Goal: Check status: Check status

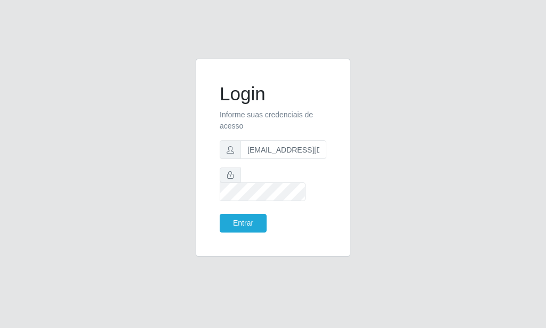
scroll to position [0, 1]
type input "[EMAIL_ADDRESS][DOMAIN_NAME]"
click at [253, 220] on button "Entrar" at bounding box center [243, 223] width 47 height 19
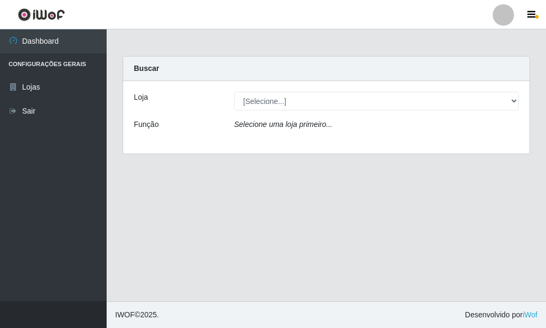
click at [259, 110] on div "Loja [Selecione...] Rede Potiguar 6 - Extremoz Função Selecione uma loja primei…" at bounding box center [326, 117] width 406 height 73
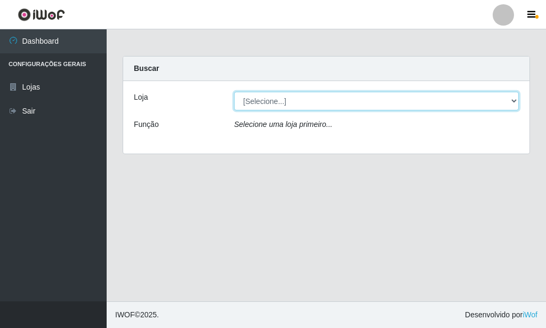
click at [234, 92] on select "[Selecione...] Rede Potiguar 6 - Extremoz" at bounding box center [376, 101] width 285 height 19
select select "80"
click option "Rede Potiguar 6 - Extremoz" at bounding box center [0, 0] width 0 height 0
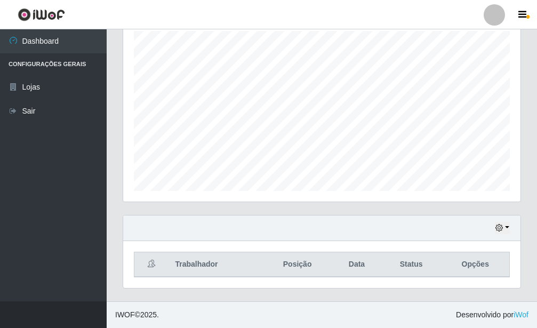
scroll to position [221, 397]
click at [512, 231] on div "Hoje 1 dia 3 dias 1 Semana Não encerrados" at bounding box center [321, 228] width 397 height 26
click at [507, 231] on button "button" at bounding box center [502, 228] width 15 height 12
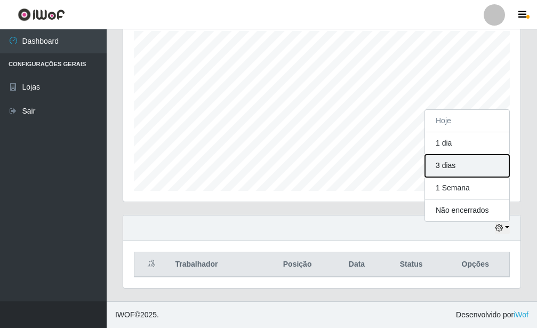
click at [464, 168] on button "3 dias" at bounding box center [467, 166] width 84 height 22
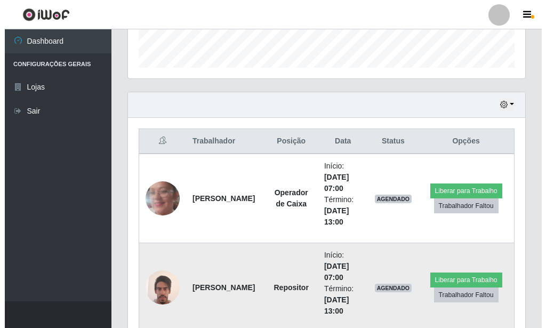
scroll to position [305, 0]
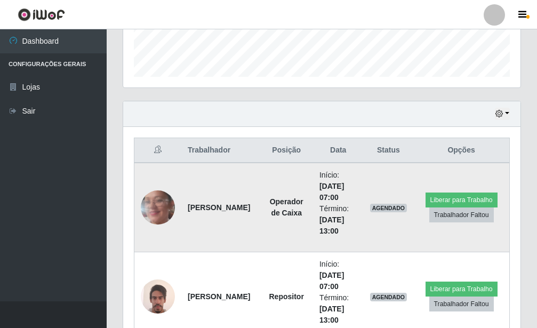
click at [151, 215] on img at bounding box center [158, 208] width 34 height 76
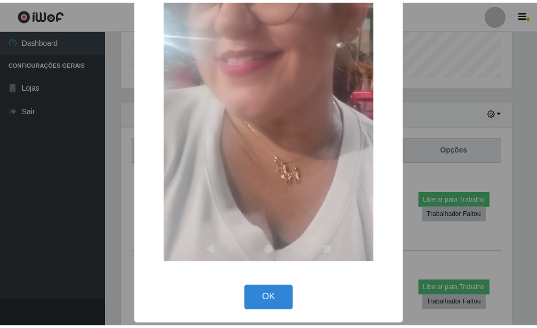
scroll to position [239, 0]
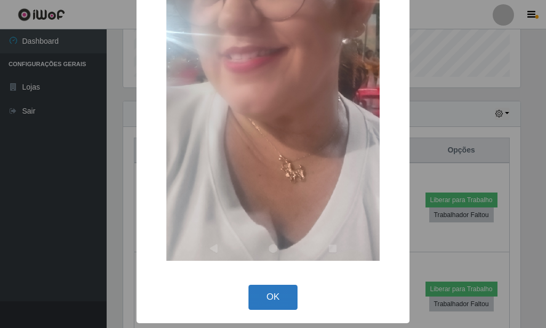
click at [285, 297] on button "OK" at bounding box center [274, 297] width 50 height 25
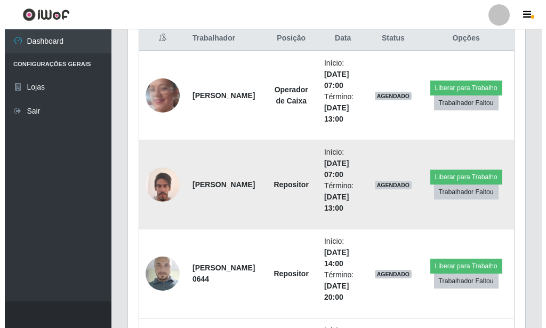
scroll to position [359, 0]
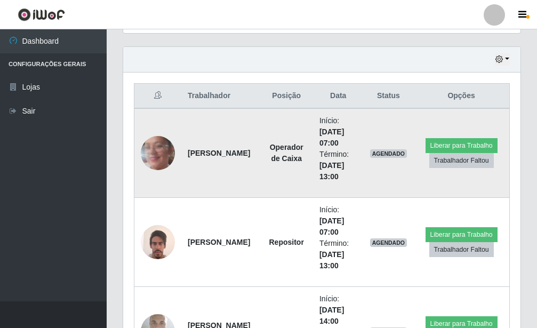
click at [146, 146] on img at bounding box center [158, 153] width 34 height 76
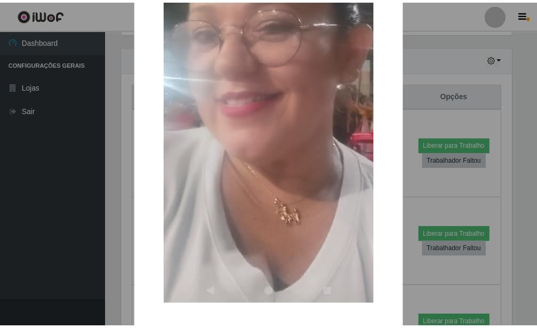
scroll to position [239, 0]
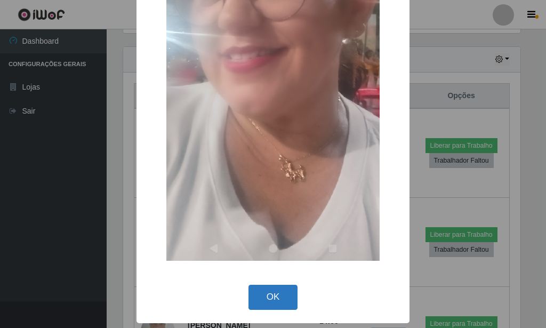
click at [276, 288] on button "OK" at bounding box center [274, 297] width 50 height 25
